Goal: Information Seeking & Learning: Learn about a topic

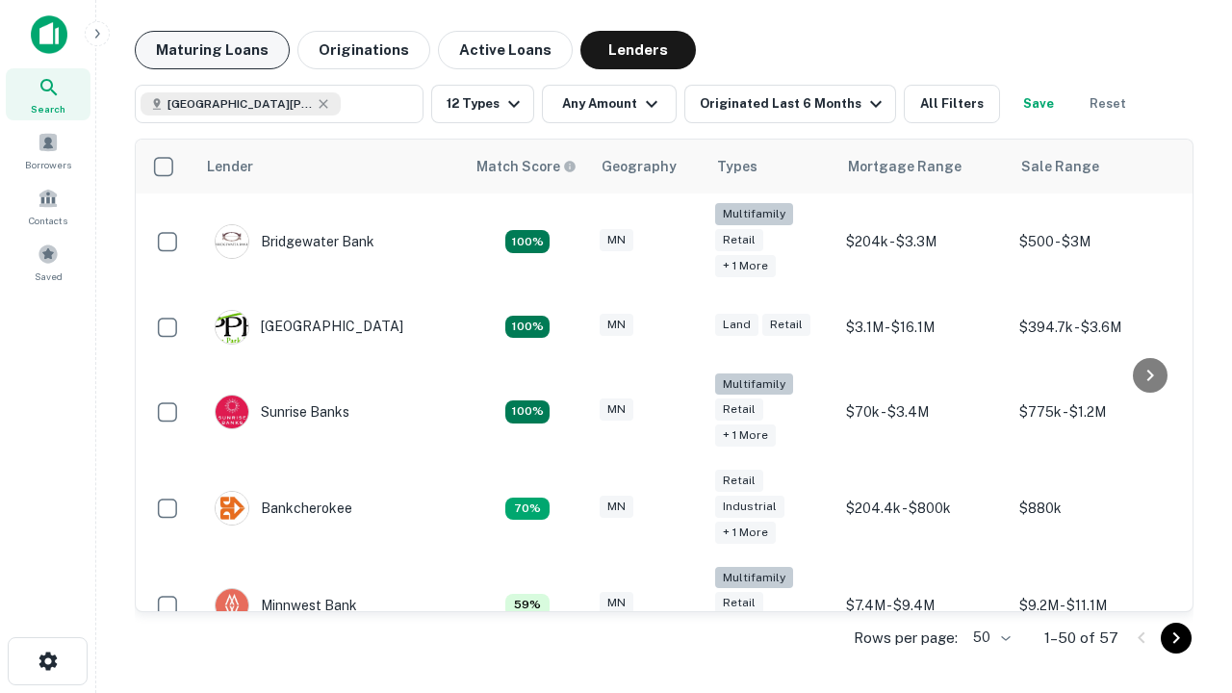
click at [212, 50] on button "Maturing Loans" at bounding box center [212, 50] width 155 height 39
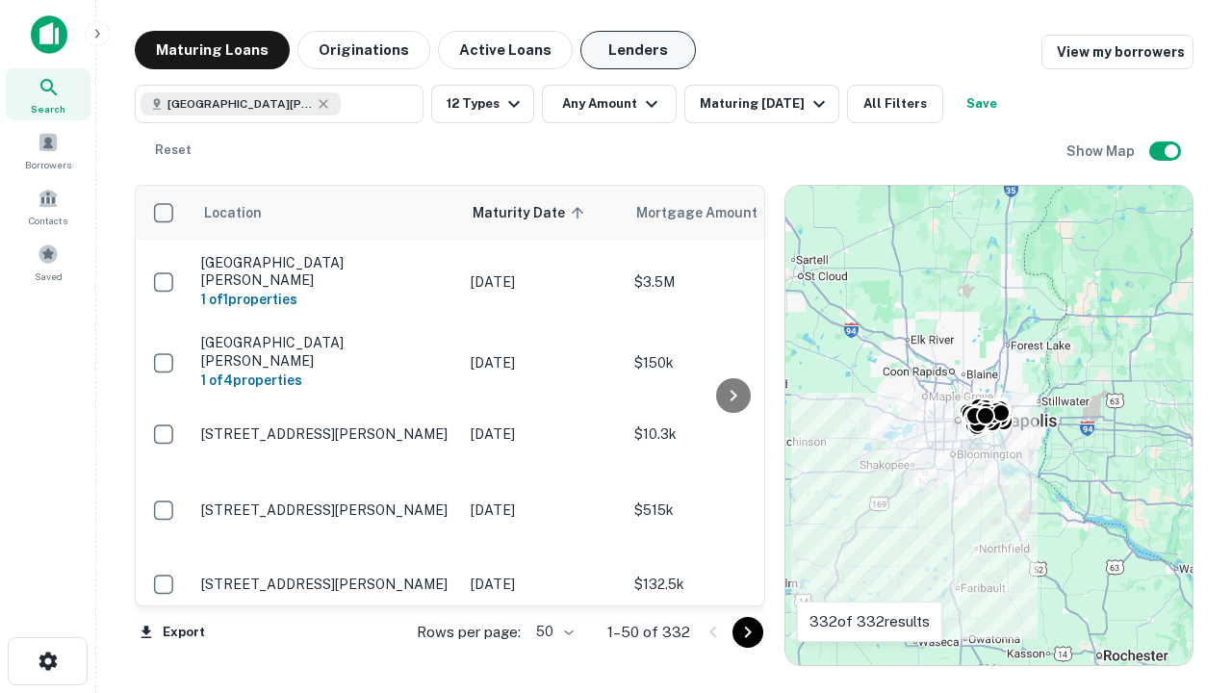
click at [638, 50] on button "Lenders" at bounding box center [639, 50] width 116 height 39
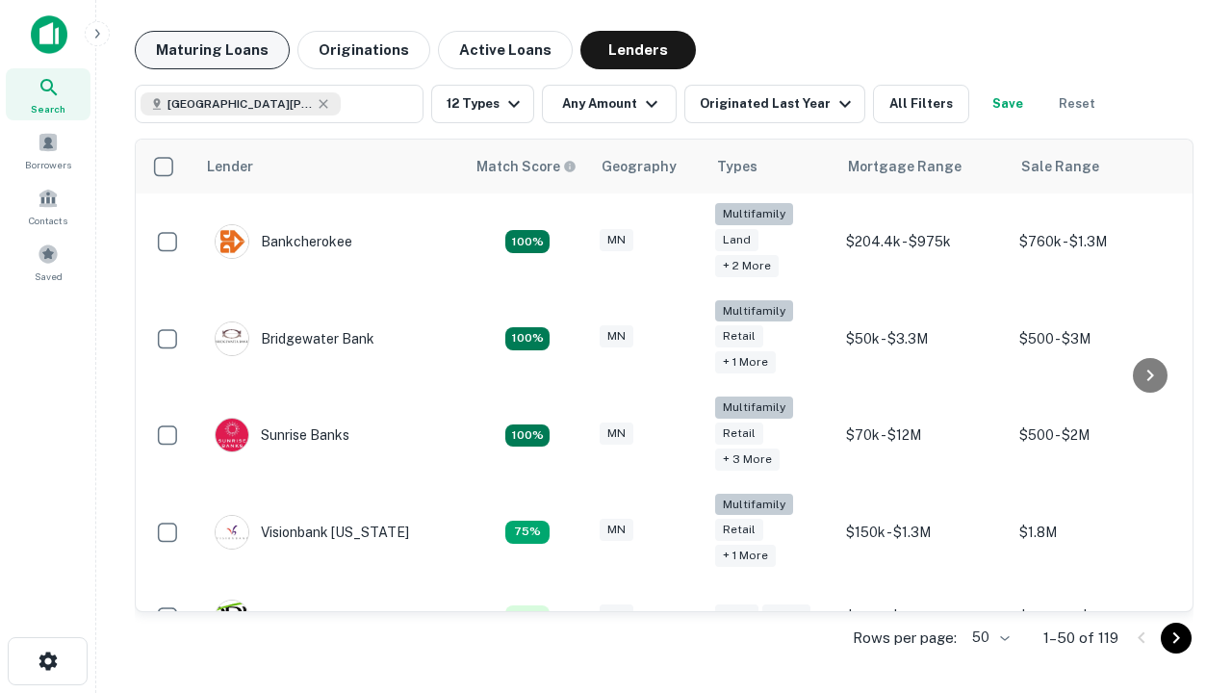
click at [212, 50] on button "Maturing Loans" at bounding box center [212, 50] width 155 height 39
